Goal: Task Accomplishment & Management: Manage account settings

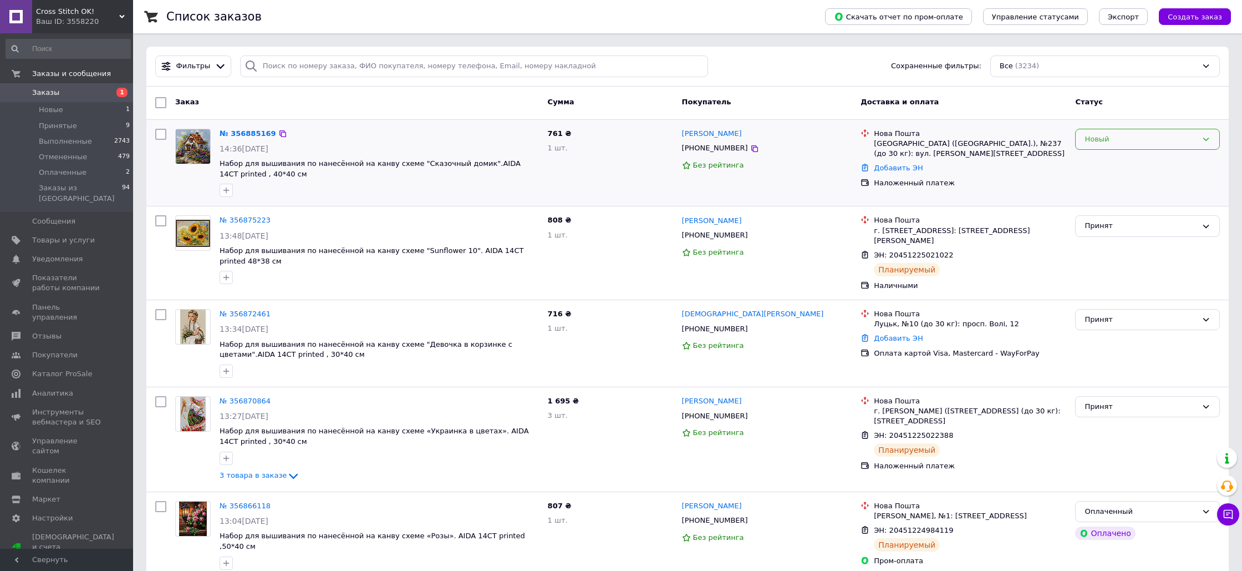
click at [1104, 140] on div "Новый" at bounding box center [1141, 140] width 113 height 12
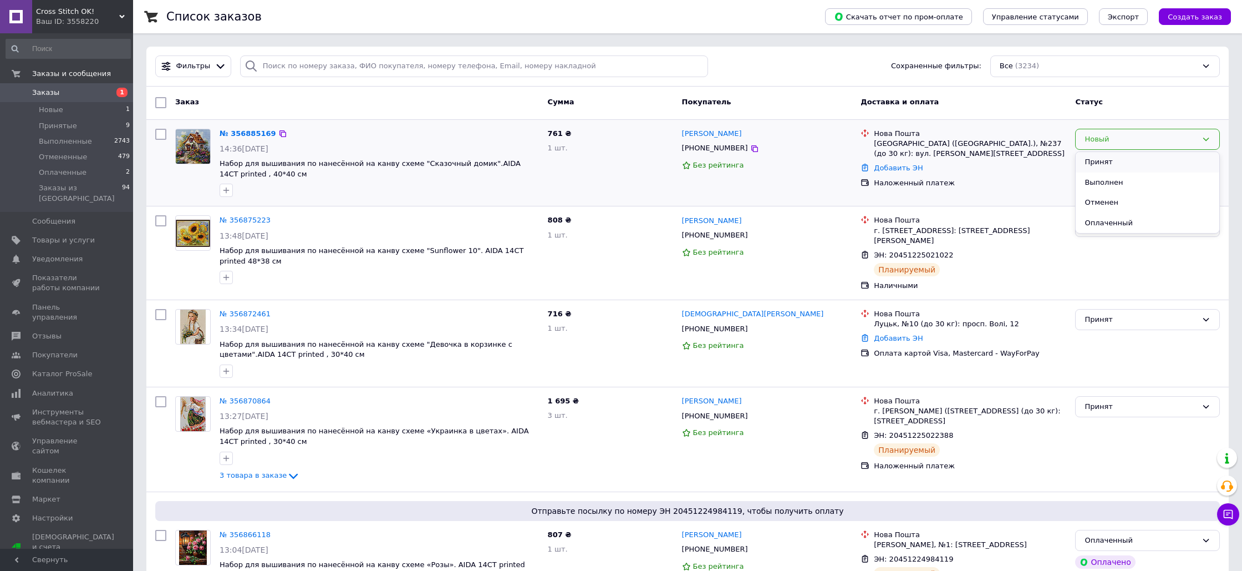
click at [1099, 164] on li "Принят" at bounding box center [1148, 162] width 144 height 21
click at [251, 135] on link "№ 356885169" at bounding box center [245, 133] width 51 height 8
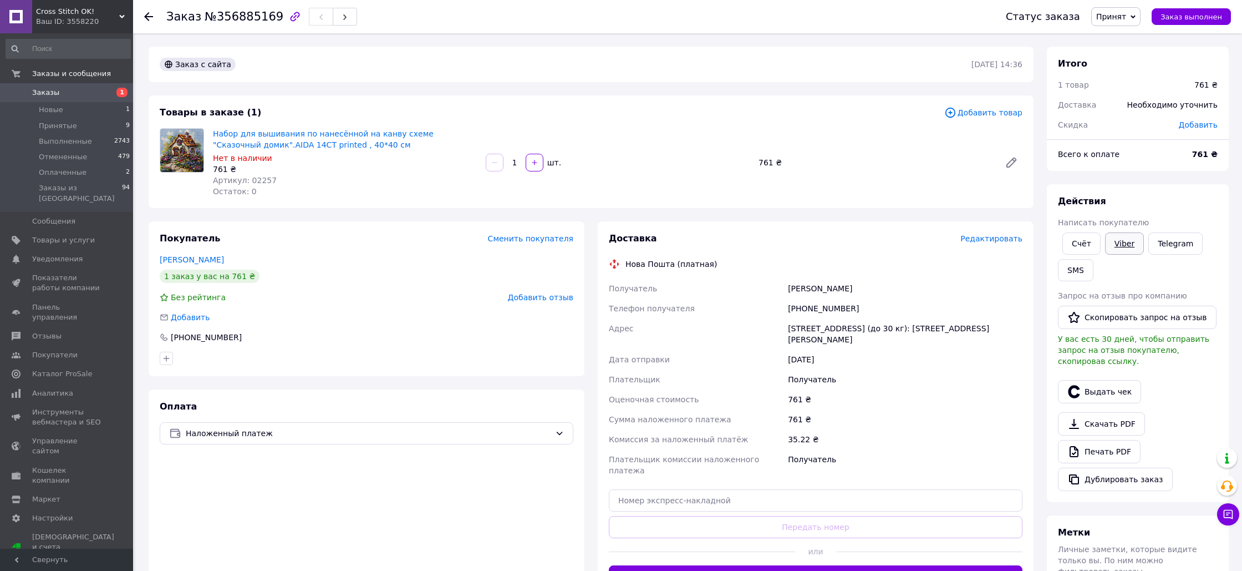
click at [1121, 246] on link "Viber" at bounding box center [1124, 243] width 39 height 22
drag, startPoint x: 273, startPoint y: 180, endPoint x: 252, endPoint y: 179, distance: 20.5
click at [250, 179] on div "Артикул: 02257" at bounding box center [345, 180] width 264 height 11
drag, startPoint x: 273, startPoint y: 181, endPoint x: 246, endPoint y: 179, distance: 27.8
click at [246, 179] on div "Артикул: 02257" at bounding box center [345, 180] width 264 height 11
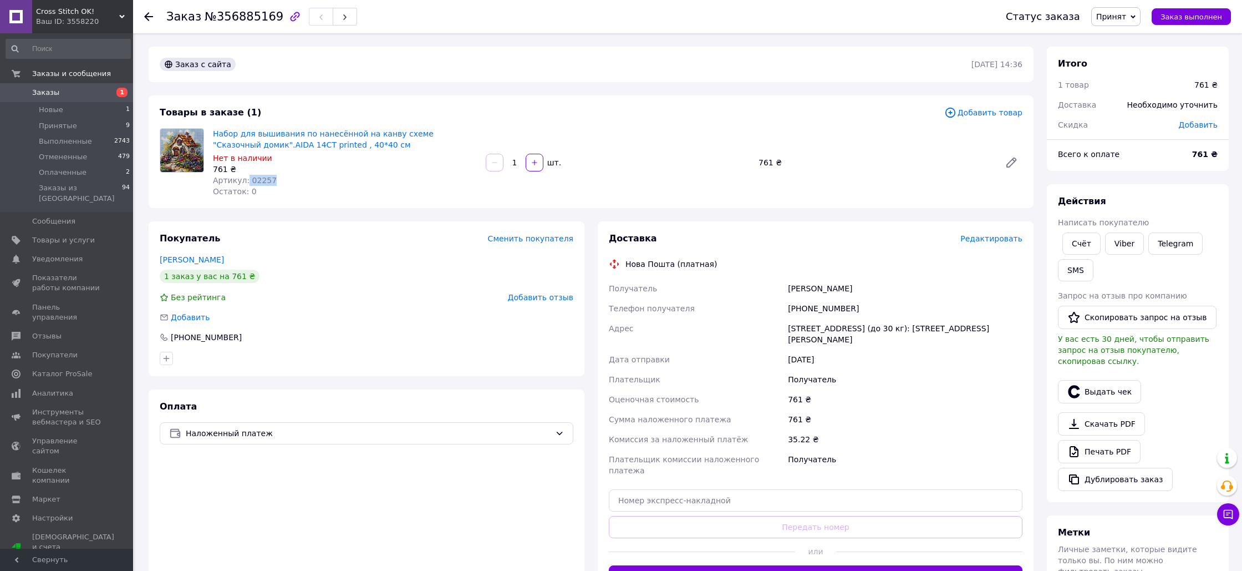
copy span "02257"
click at [72, 235] on span "Товары и услуги" at bounding box center [63, 240] width 63 height 10
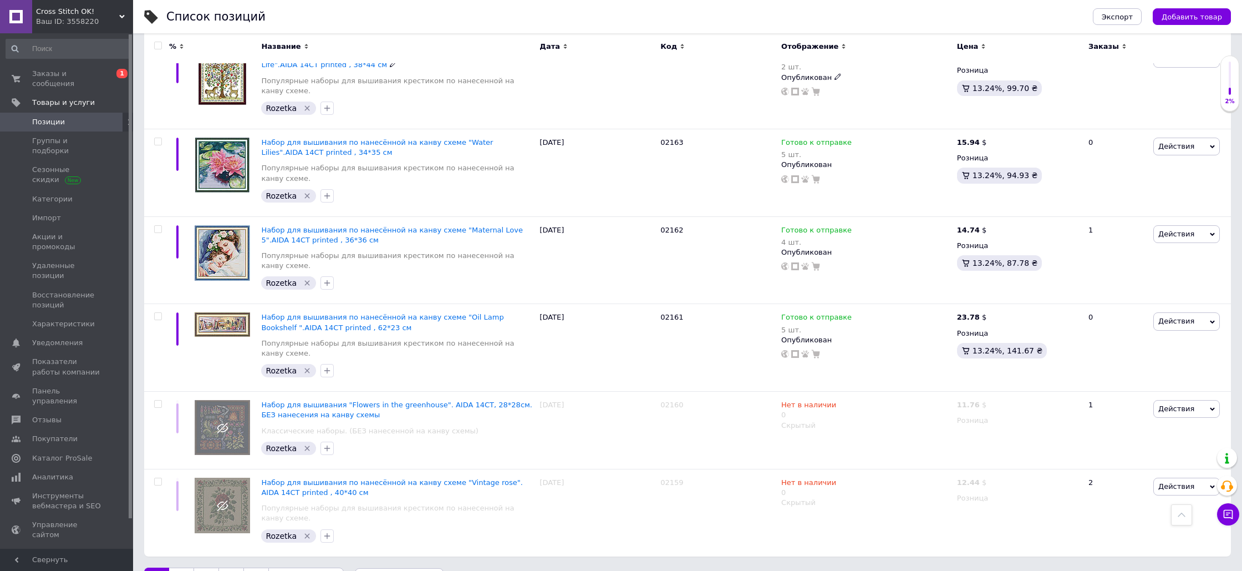
scroll to position [8399, 0]
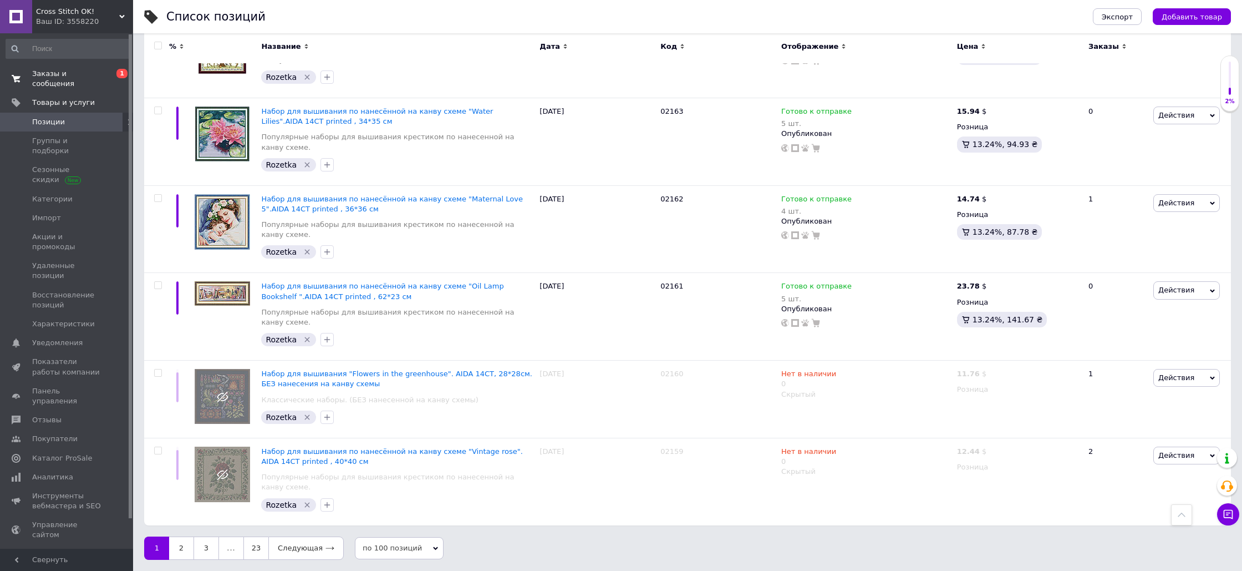
click at [44, 78] on span "Заказы и сообщения" at bounding box center [67, 79] width 70 height 20
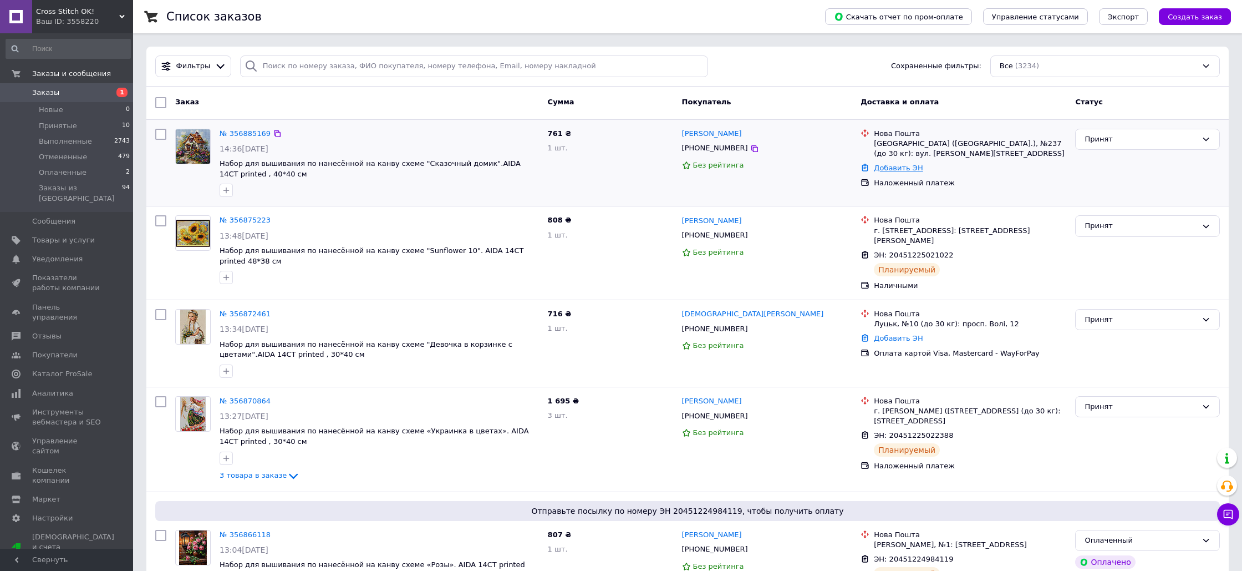
click at [890, 171] on link "Добавить ЭН" at bounding box center [898, 168] width 49 height 8
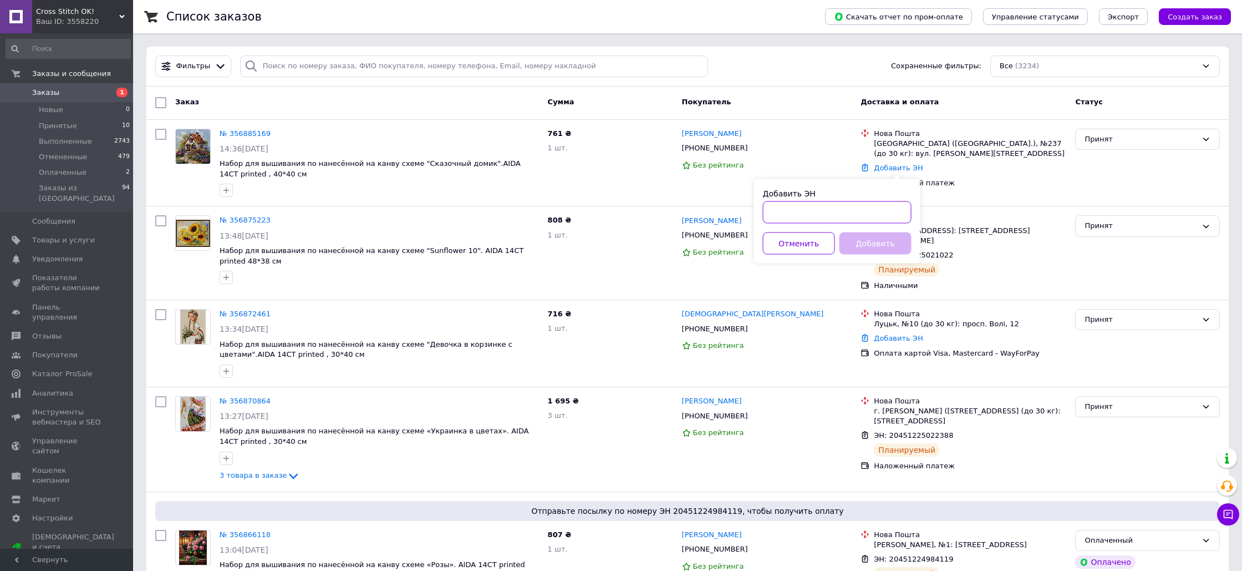
paste input "20451225189112"
type input "20451225189112"
click at [870, 244] on button "Добавить" at bounding box center [876, 243] width 72 height 22
